Goal: Find specific page/section: Find specific page/section

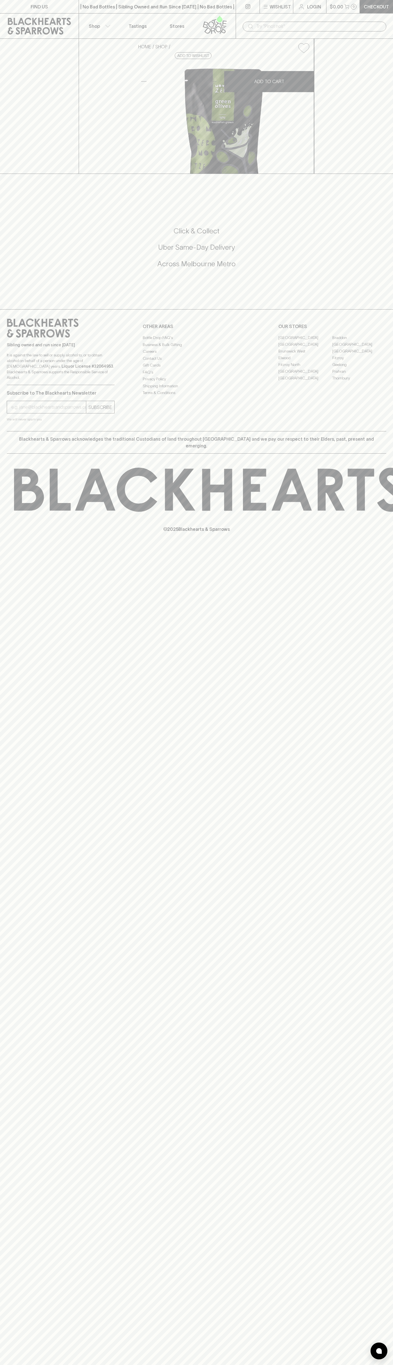
click at [56, 13] on link "FIND US" at bounding box center [39, 6] width 79 height 13
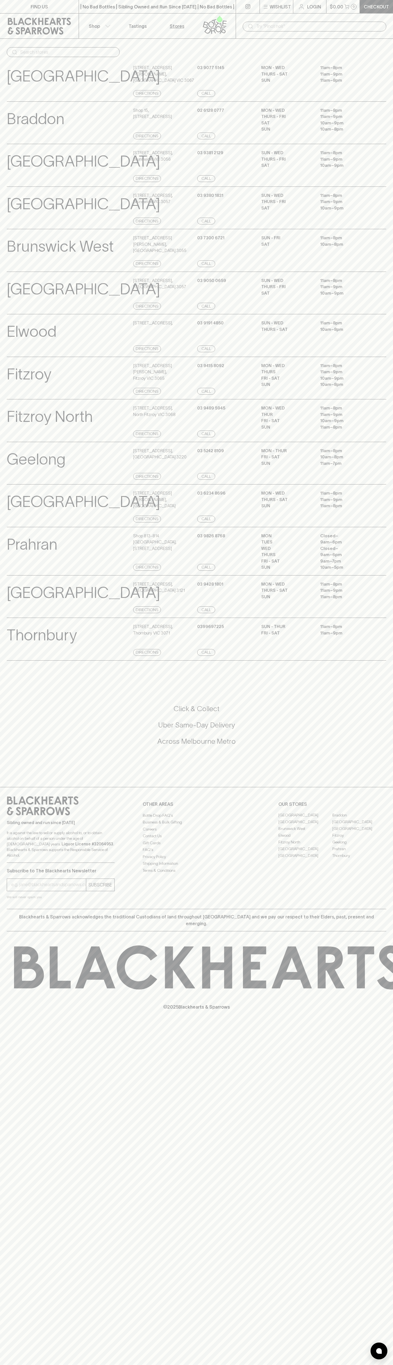
click at [8, 1364] on html "FIND US | No Bad Bottles | Sibling Owned and Run Since [DATE] | No Bad Bottles …" at bounding box center [196, 682] width 393 height 1365
click at [19, 471] on p "Geelong" at bounding box center [36, 459] width 59 height 23
